Goal: Find specific page/section: Find specific page/section

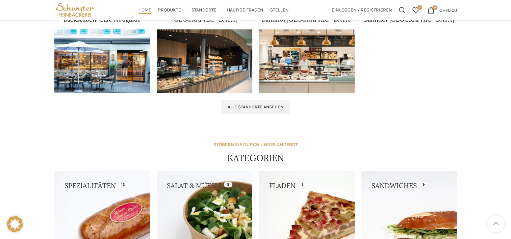
scroll to position [405, 0]
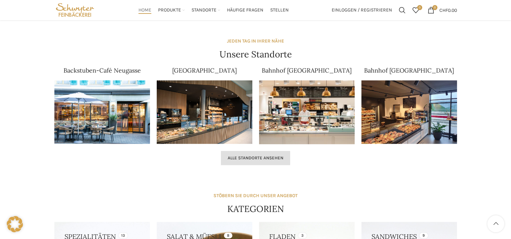
click at [240, 157] on span "Alle Standorte ansehen" at bounding box center [255, 157] width 56 height 5
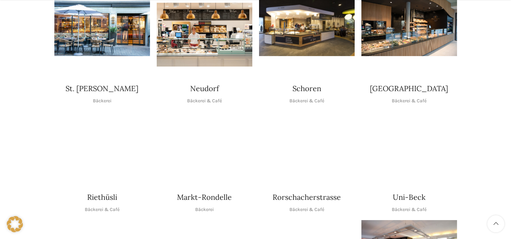
scroll to position [202, 0]
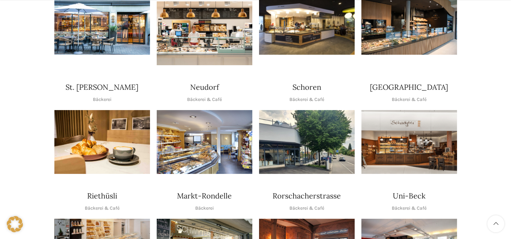
click at [231, 128] on img "1 / 1" at bounding box center [205, 142] width 96 height 64
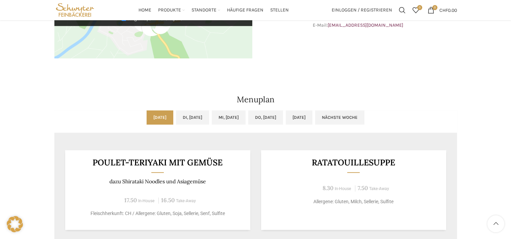
scroll to position [270, 0]
click at [195, 113] on link "Di, 23.09.2025" at bounding box center [192, 117] width 33 height 14
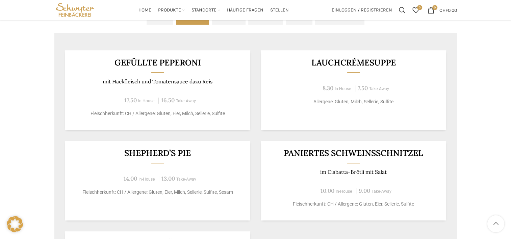
scroll to position [337, 0]
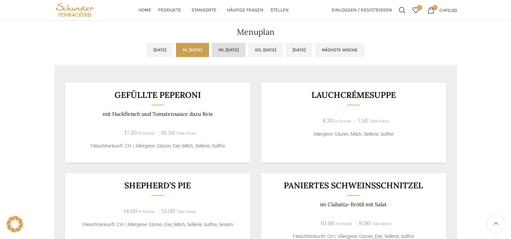
click at [212, 54] on link "Mi, 24.09.2025" at bounding box center [229, 50] width 34 height 14
